Goal: Share content: Share content

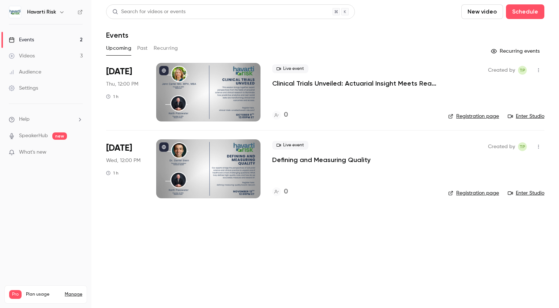
click at [23, 55] on div "Videos" at bounding box center [22, 55] width 26 height 7
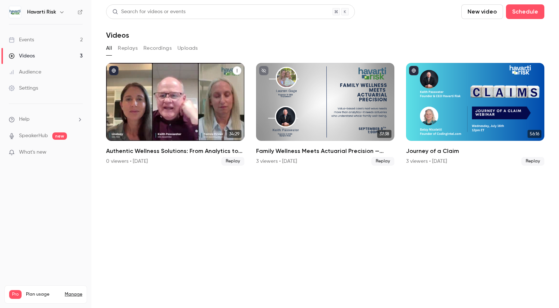
click at [172, 151] on h2 "Authentic Wellness Solutions: From Analytics to Action—A Fireside Chat with Hav…" at bounding box center [175, 151] width 138 height 9
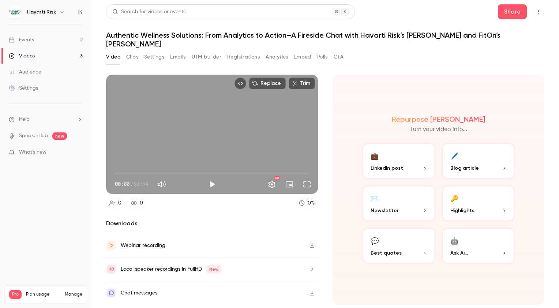
click at [401, 166] on span "LinkedIn post" at bounding box center [387, 168] width 33 height 8
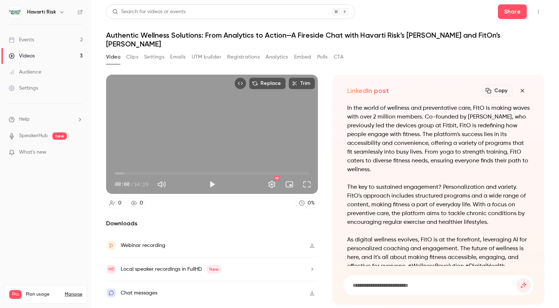
scroll to position [-22, 0]
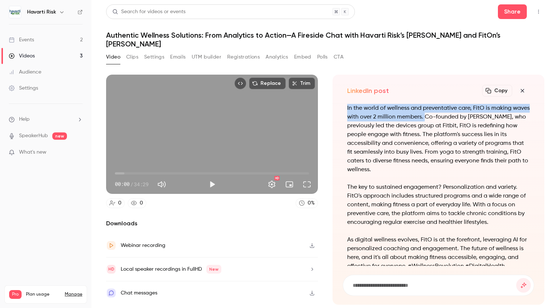
drag, startPoint x: 348, startPoint y: 107, endPoint x: 442, endPoint y: 117, distance: 94.6
click at [442, 117] on p "In the world of wellness and preventative care, FitO is making waves with over …" at bounding box center [438, 139] width 183 height 70
copy p "In the world of wellness and preventative care, FitO is making waves with over …"
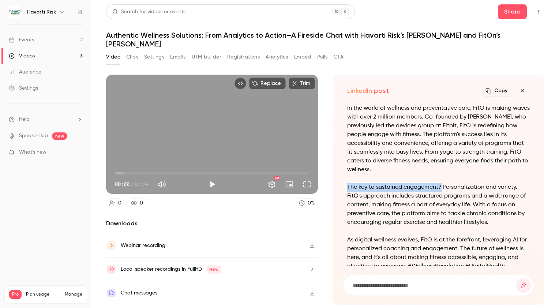
drag, startPoint x: 348, startPoint y: 187, endPoint x: 441, endPoint y: 186, distance: 93.7
click at [441, 186] on p "The key to sustained engagement? Personalization and variety. FitO's approach i…" at bounding box center [438, 205] width 183 height 44
copy p "The key to sustained engagement?"
click at [242, 58] on button "Registrations" at bounding box center [243, 57] width 33 height 12
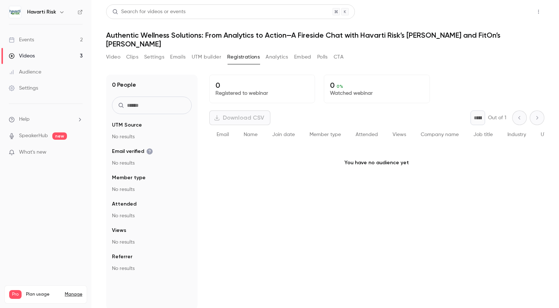
click at [502, 10] on button "Share" at bounding box center [512, 11] width 29 height 15
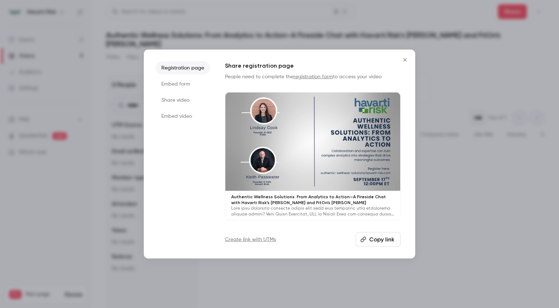
click at [386, 241] on button "Copy link" at bounding box center [378, 239] width 45 height 15
click at [503, 252] on div at bounding box center [279, 154] width 559 height 308
